Goal: Task Accomplishment & Management: Complete application form

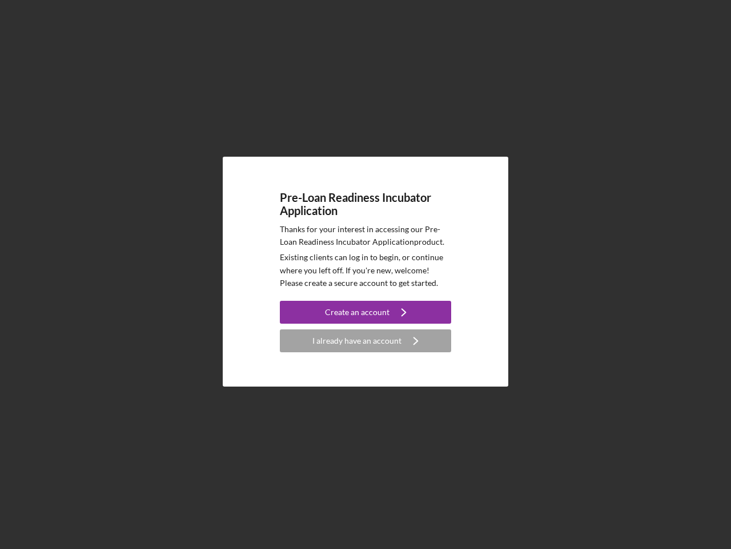
click at [366, 274] on p "Existing clients can log in to begin, or continue where you left off. If you're…" at bounding box center [365, 270] width 171 height 38
click at [366, 312] on div "Create an account" at bounding box center [357, 312] width 65 height 23
